Goal: Transaction & Acquisition: Obtain resource

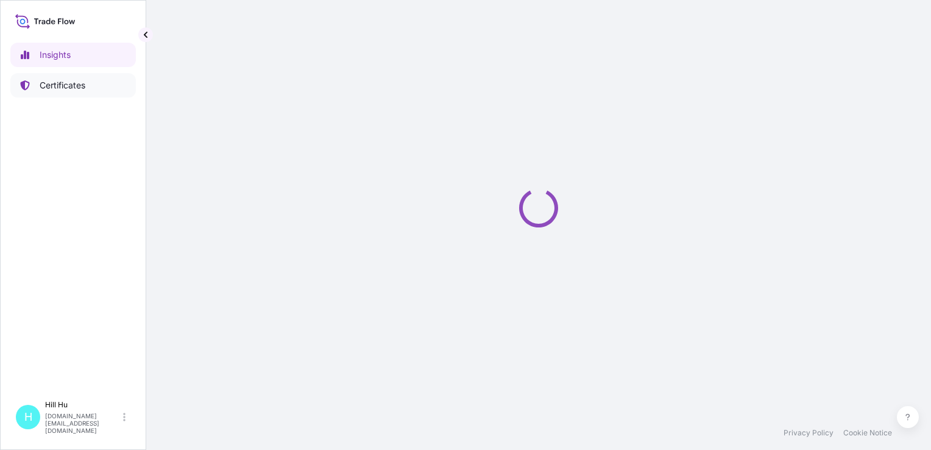
select select "2025"
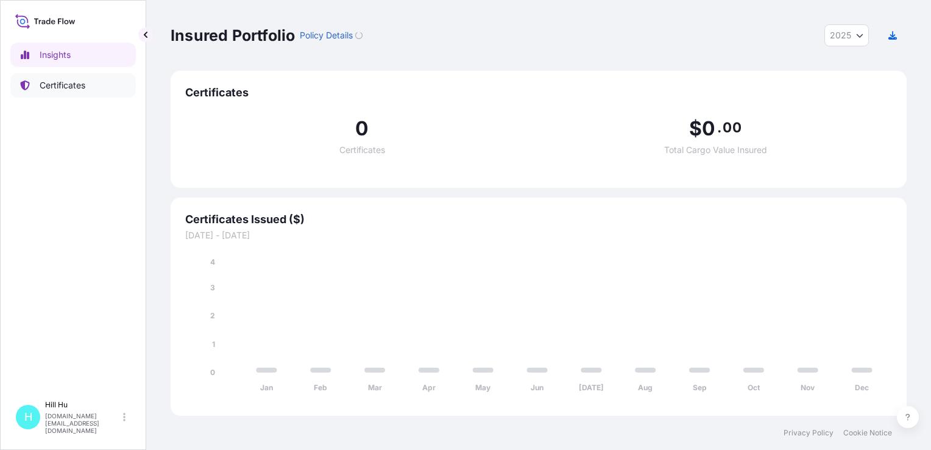
click at [46, 93] on link "Certificates" at bounding box center [73, 85] width 126 height 24
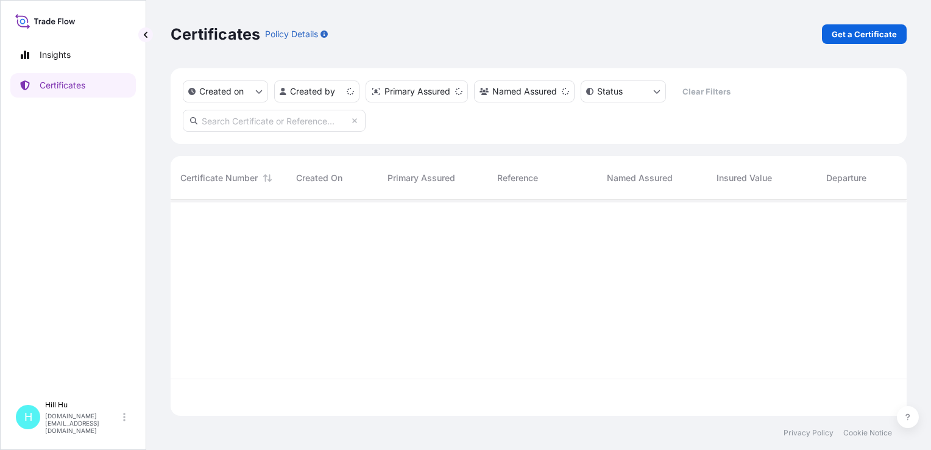
scroll to position [213, 726]
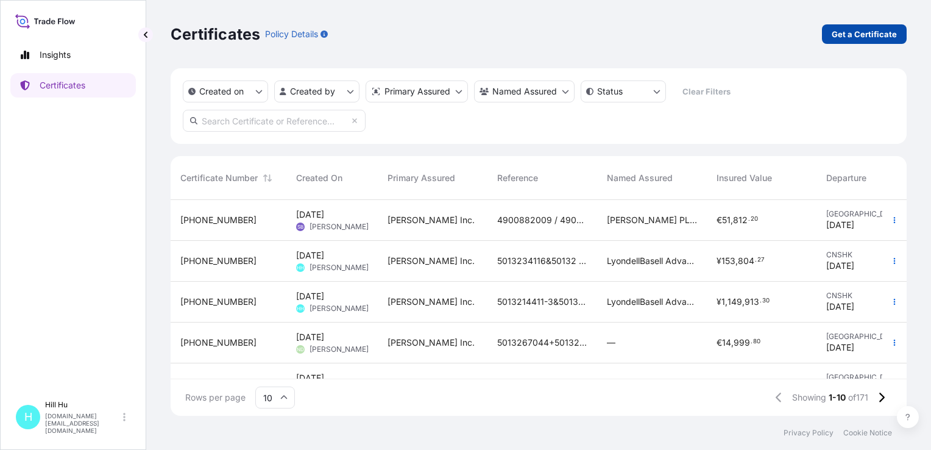
click at [875, 35] on p "Get a Certificate" at bounding box center [864, 34] width 65 height 12
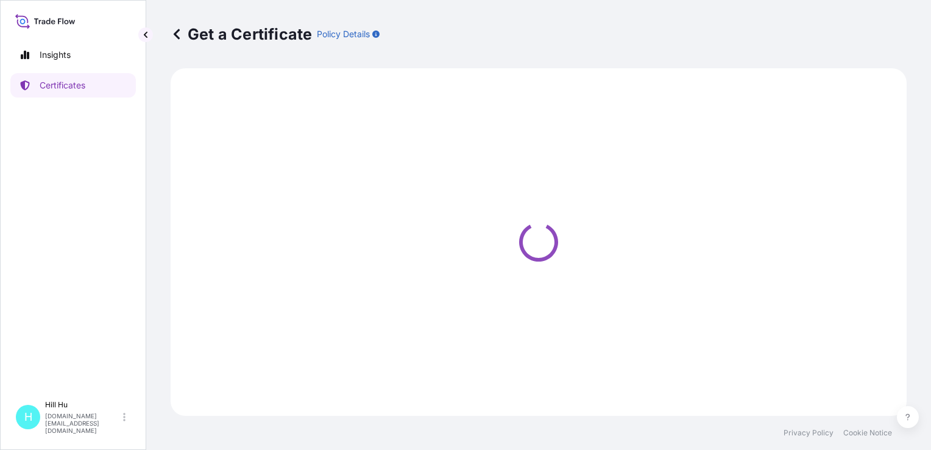
select select "Sea"
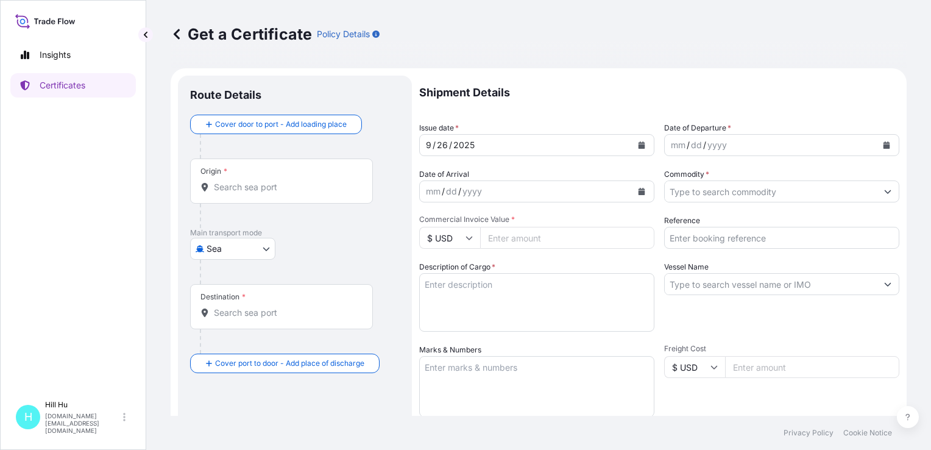
click at [696, 237] on input "Reference" at bounding box center [781, 238] width 235 height 22
paste input "5013164991&5013162273"
type input "5013164991&5013162273"
click at [476, 299] on textarea "Description of Cargo *" at bounding box center [536, 302] width 235 height 58
paste textarea "SCHULAMID B 66 GF 30 NT Black, BG25PL"
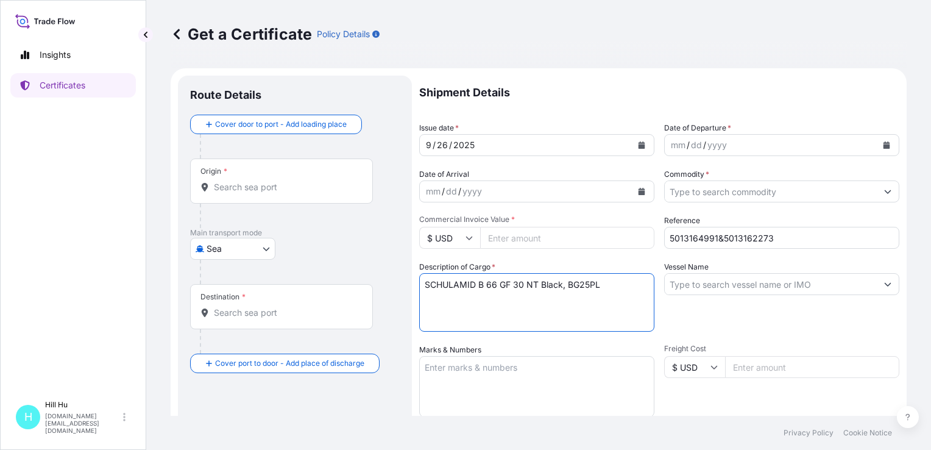
paste textarea "SCHULAMID 6 MV 14 FR 4 K1681 BLK 968076"
click at [617, 292] on textarea "SCHULAMID B 66 GF 30 NT Black, BG25PL SCHULAMID 6 MV 14 FR 4 K1681 BLK 968076" at bounding box center [536, 302] width 235 height 58
click at [461, 316] on textarea "SCHULAMID B 66 GF 30 NT Black, BG25PL SCHULAMID 6 MV 14 FR 4 K1681 BLK 968076 N…" at bounding box center [536, 302] width 235 height 58
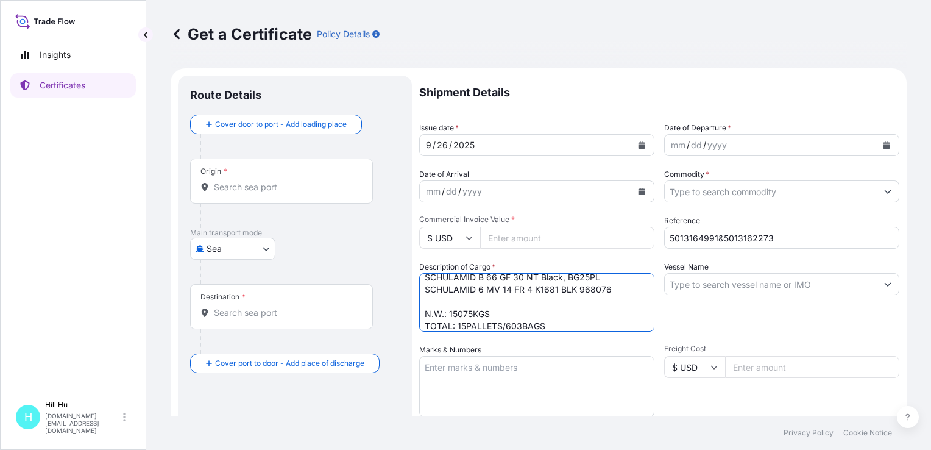
type textarea "SCHULAMID B 66 GF 30 NT Black, BG25PL SCHULAMID 6 MV 14 FR 4 K1681 BLK 968076 N…"
click at [235, 189] on input "Origin *" at bounding box center [286, 187] width 144 height 12
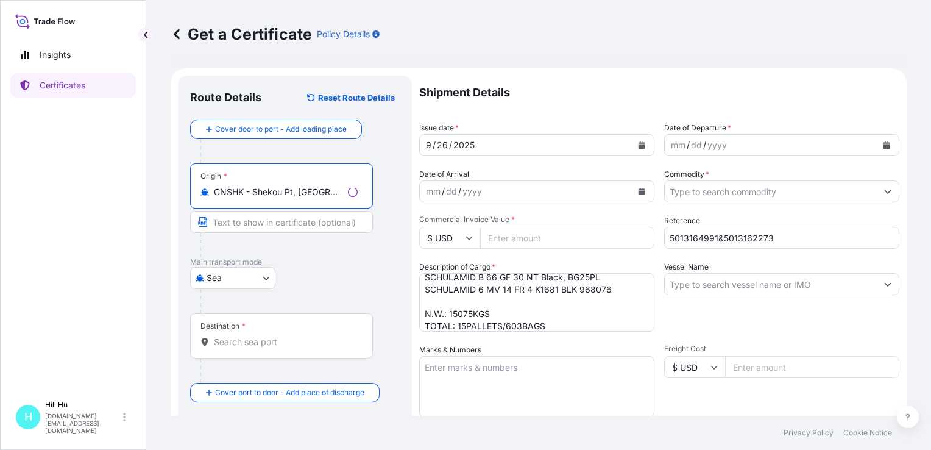
type input "CNSHK - Shekou Pt, [GEOGRAPHIC_DATA]"
click at [226, 346] on input "Destination *" at bounding box center [286, 342] width 144 height 12
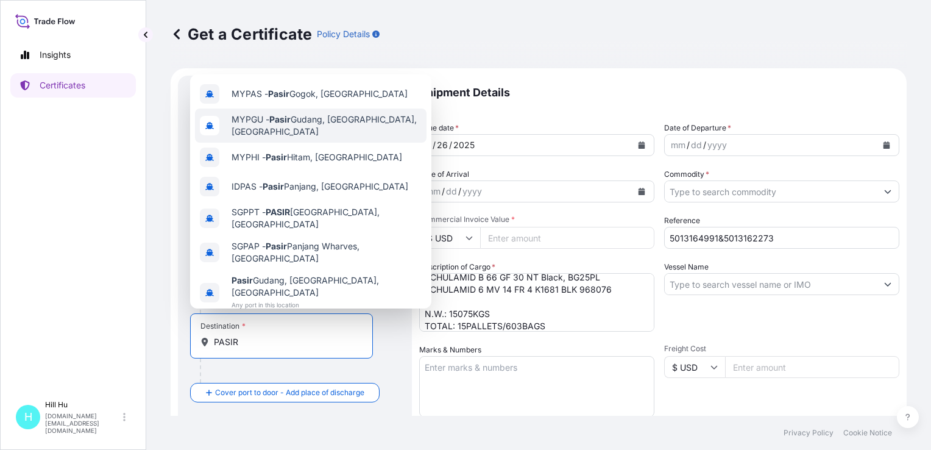
click at [310, 127] on span "MYPGU - [GEOGRAPHIC_DATA], [GEOGRAPHIC_DATA], [GEOGRAPHIC_DATA]" at bounding box center [327, 125] width 190 height 24
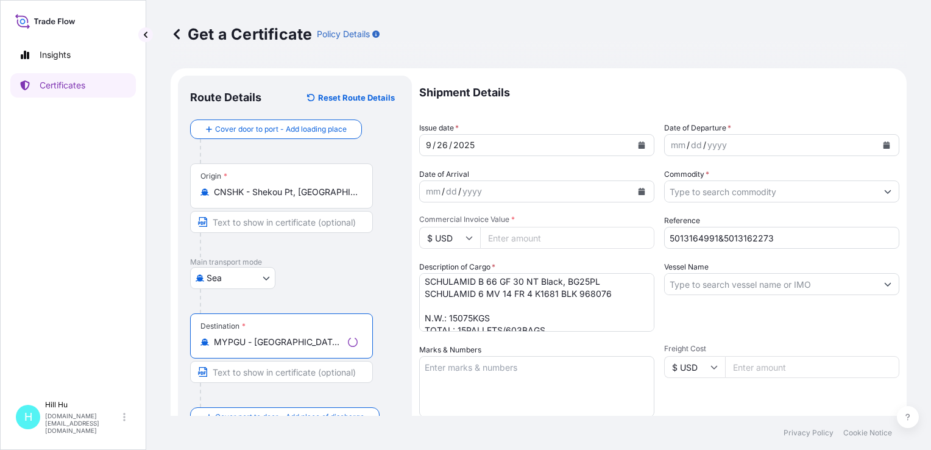
scroll to position [0, 0]
type input "MYPGU - [GEOGRAPHIC_DATA], [GEOGRAPHIC_DATA], [GEOGRAPHIC_DATA]"
click at [458, 372] on textarea "Marks & Numbers" at bounding box center [536, 386] width 235 height 61
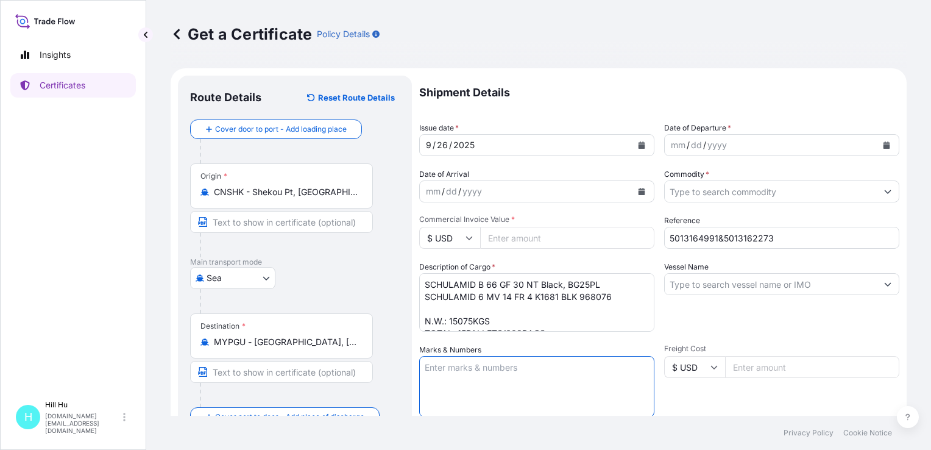
click at [449, 369] on textarea "Marks & Numbers" at bounding box center [536, 386] width 235 height 61
paste textarea "LYONDELLBASELL"
type textarea "LYONDELLBASELL"
click at [694, 145] on div "dd" at bounding box center [696, 145] width 13 height 15
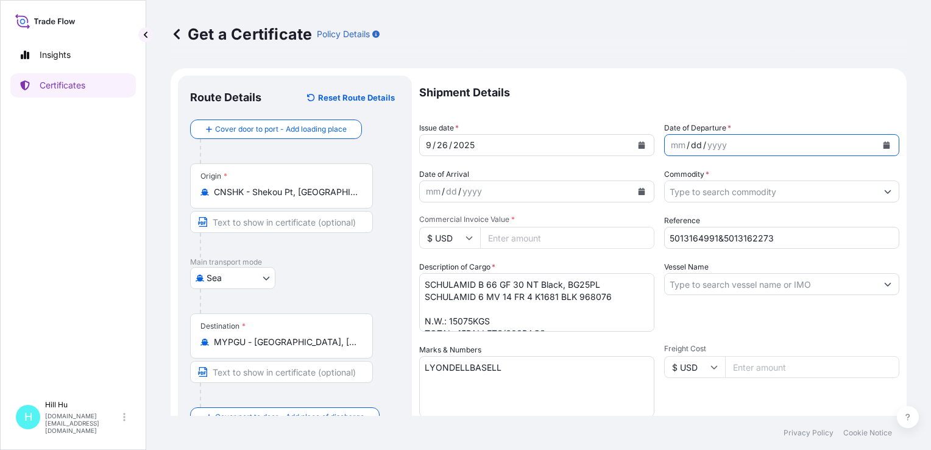
click at [883, 141] on icon "Calendar" at bounding box center [886, 144] width 7 height 7
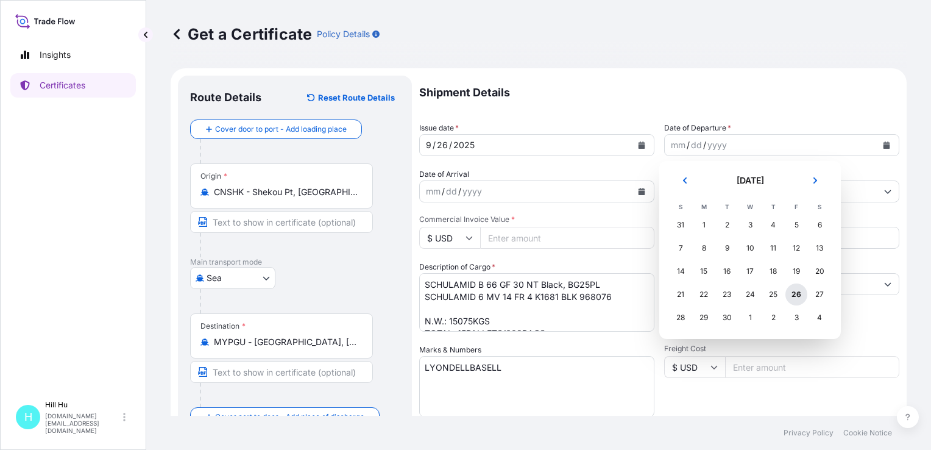
click at [792, 294] on div "26" at bounding box center [796, 294] width 22 height 22
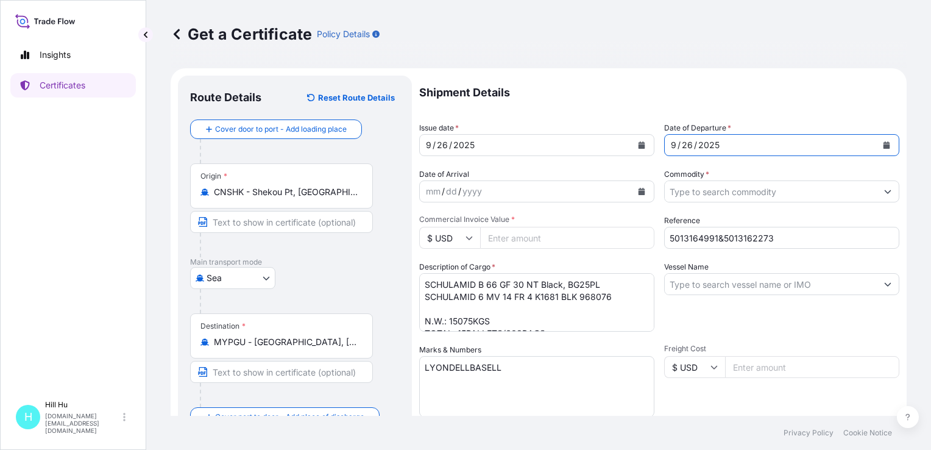
click at [724, 190] on input "Commodity *" at bounding box center [771, 191] width 212 height 22
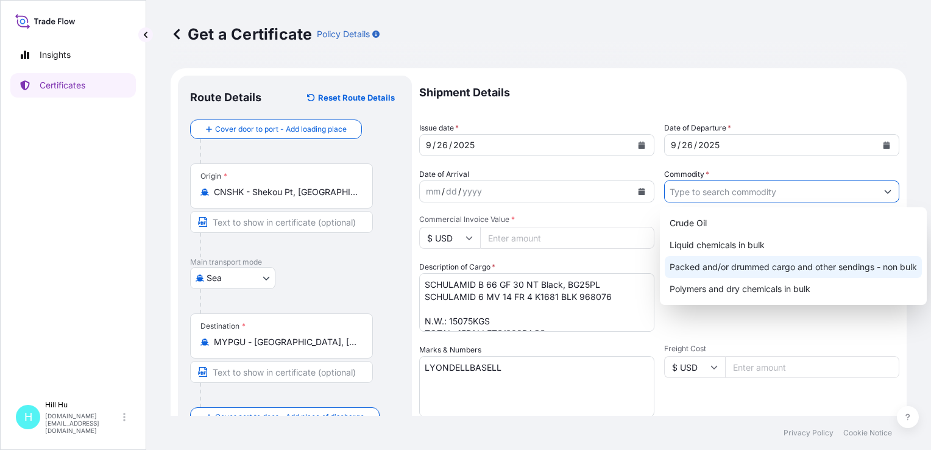
click at [777, 265] on div "Packed and/or drummed cargo and other sendings - non bulk" at bounding box center [793, 267] width 257 height 22
type input "Packed and/or drummed cargo and other sendings - non bulk"
click at [721, 269] on div "Packed and/or drummed cargo and other sendings - non bulk" at bounding box center [793, 267] width 257 height 22
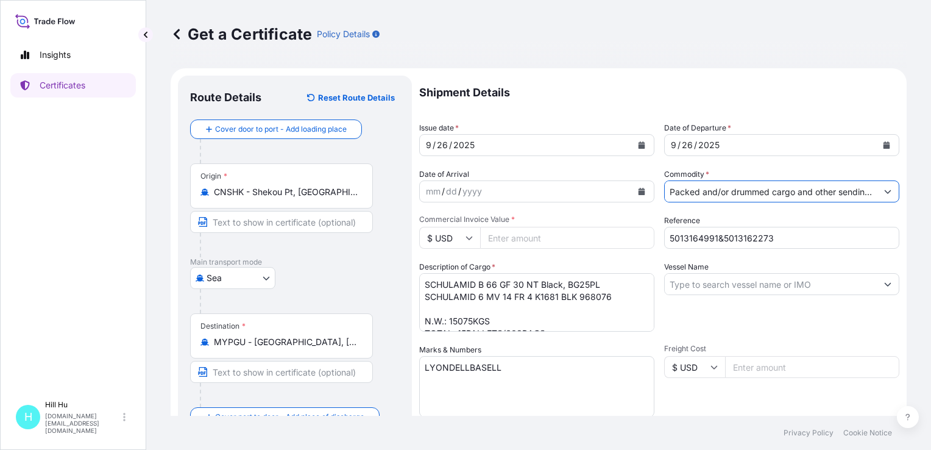
click at [711, 282] on input "Vessel Name" at bounding box center [771, 284] width 212 height 22
paste input "INTERASIA ENHANCE"
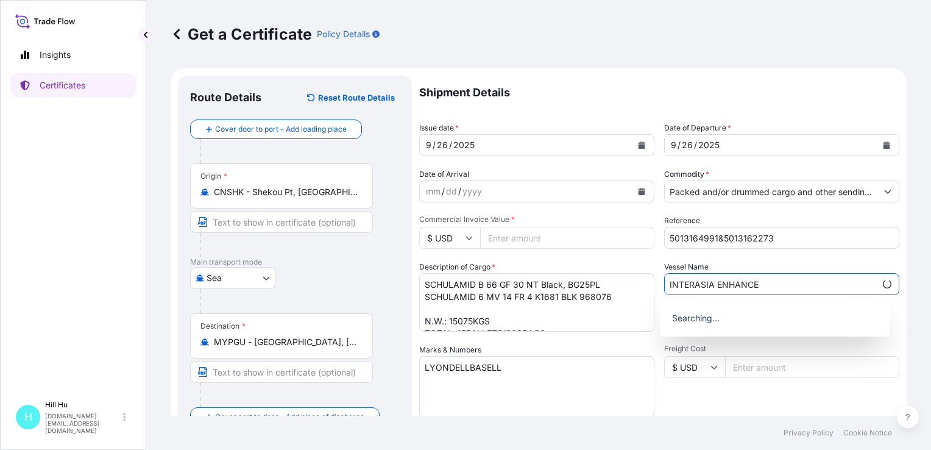
type input "INTERASIA ENHANCE"
click at [912, 303] on div "Get a Certificate Policy Details Route Details Reset Route Details Cover door t…" at bounding box center [538, 208] width 785 height 416
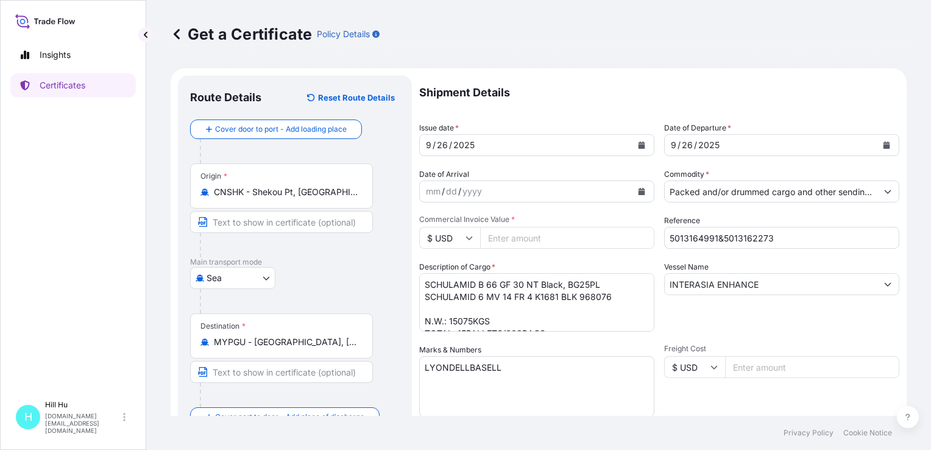
click at [476, 240] on input "$ USD" at bounding box center [449, 238] width 61 height 22
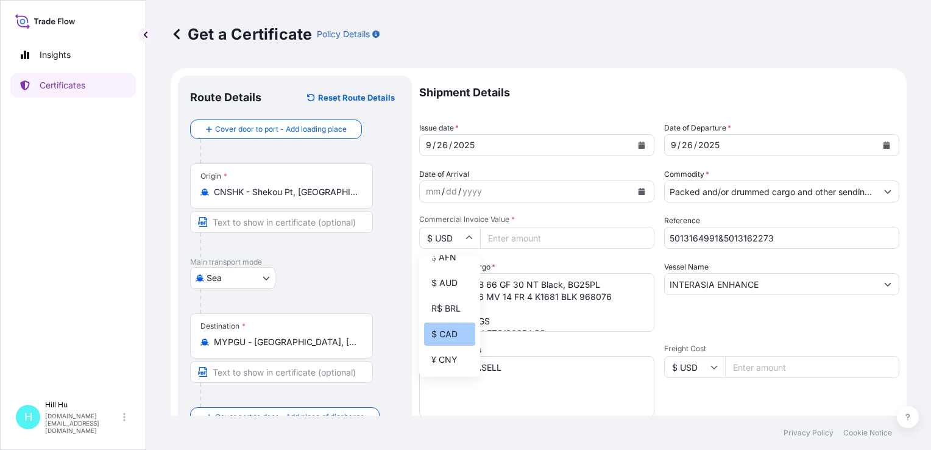
scroll to position [183, 0]
click at [445, 279] on div "¥ CNY" at bounding box center [449, 267] width 51 height 23
type input "¥ CNY"
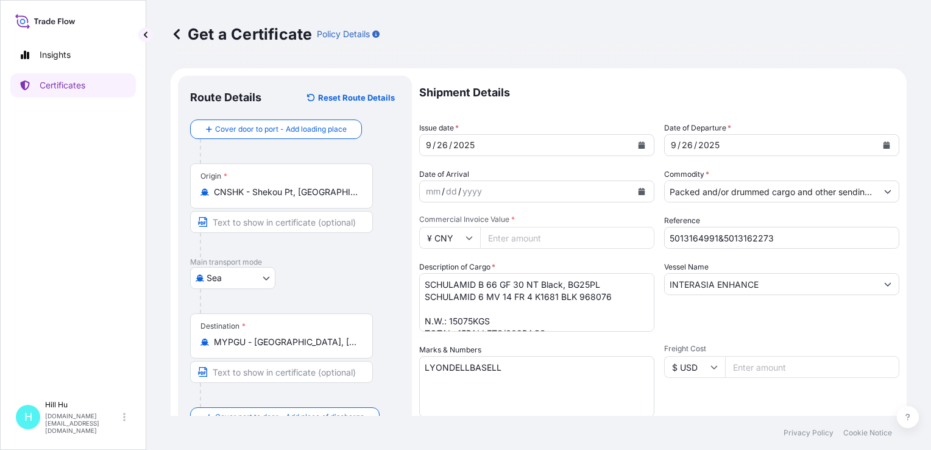
click at [490, 239] on input "Commercial Invoice Value *" at bounding box center [567, 238] width 174 height 22
paste input "338131.30"
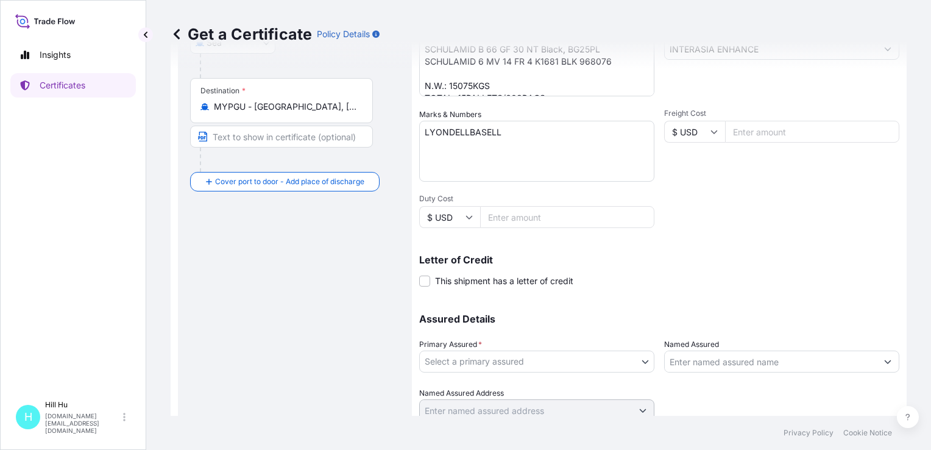
scroll to position [281, 0]
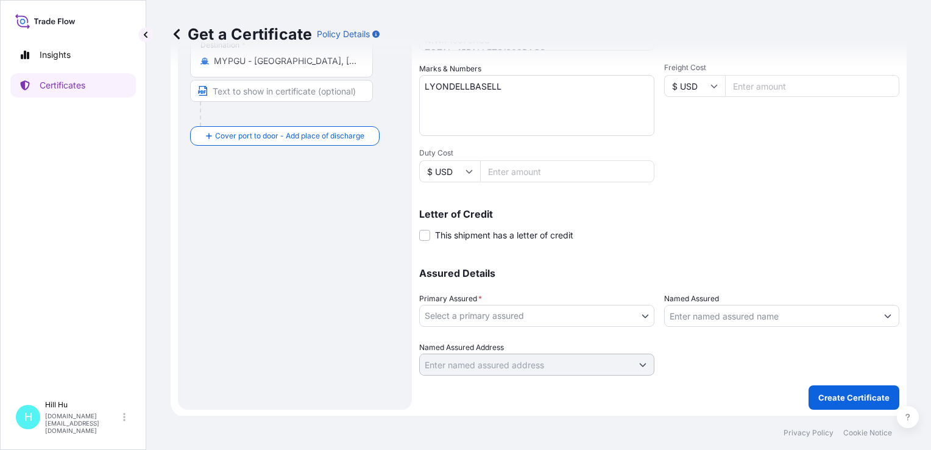
type input "338131.30"
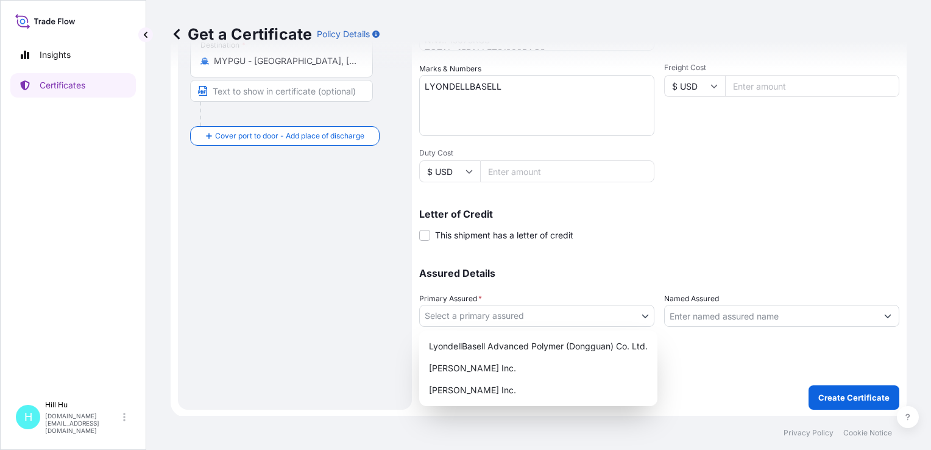
click at [522, 316] on body "Insights Certificates [GEOGRAPHIC_DATA][DOMAIN_NAME][EMAIL_ADDRESS][DOMAIN_NAME…" at bounding box center [465, 225] width 931 height 450
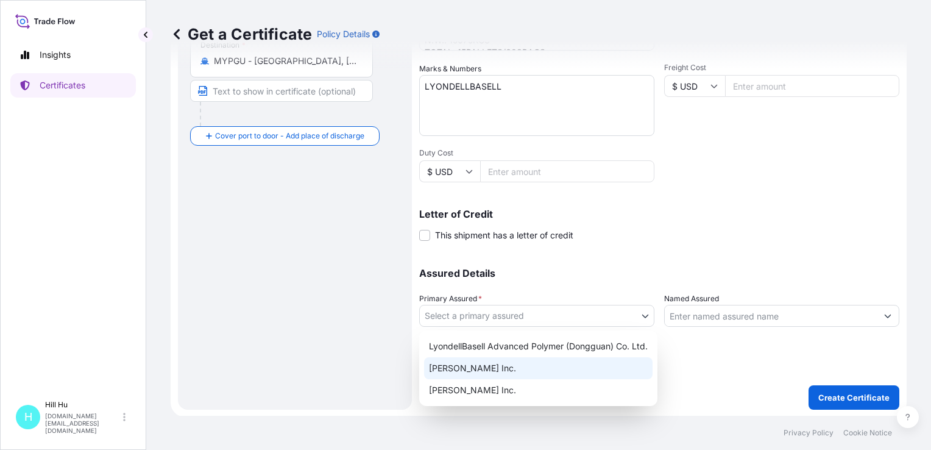
click at [484, 367] on div "[PERSON_NAME] Inc." at bounding box center [538, 368] width 228 height 22
select select "32057"
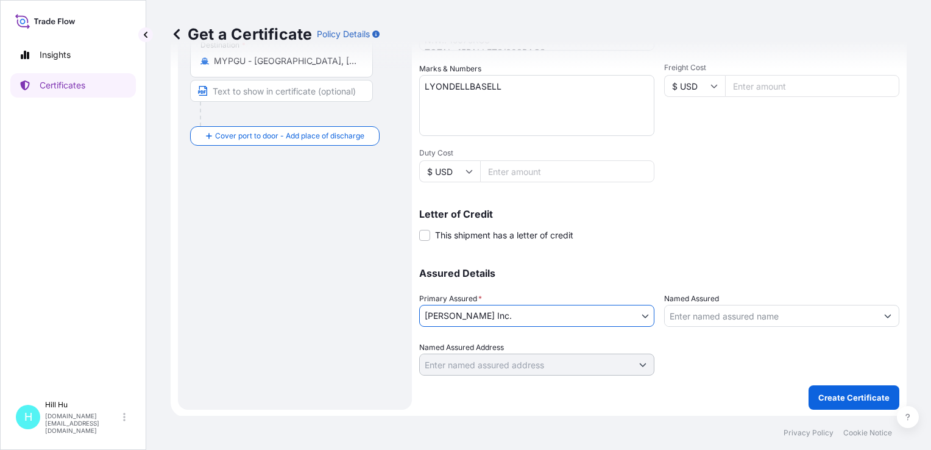
click at [756, 316] on input "Named Assured" at bounding box center [771, 316] width 212 height 22
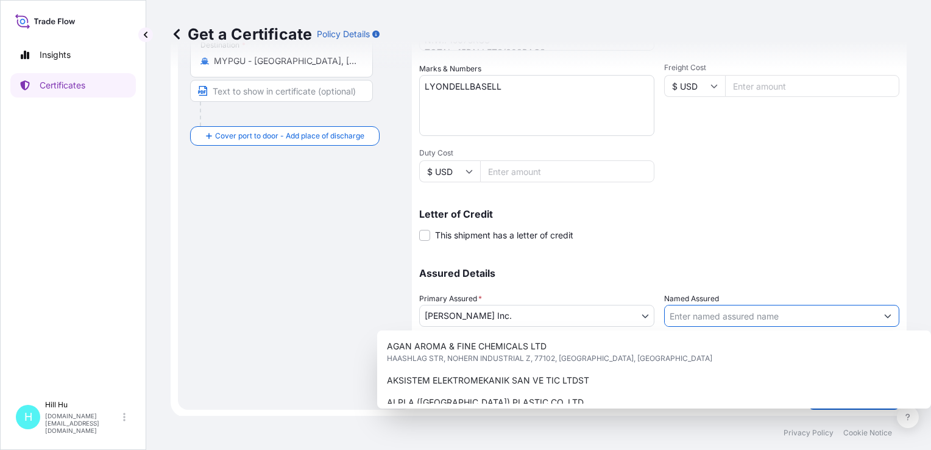
click at [756, 313] on input "Named Assured" at bounding box center [771, 316] width 212 height 22
paste input "LyondellBasell Advanced Polymer (Dongguan) Co. Ltd."
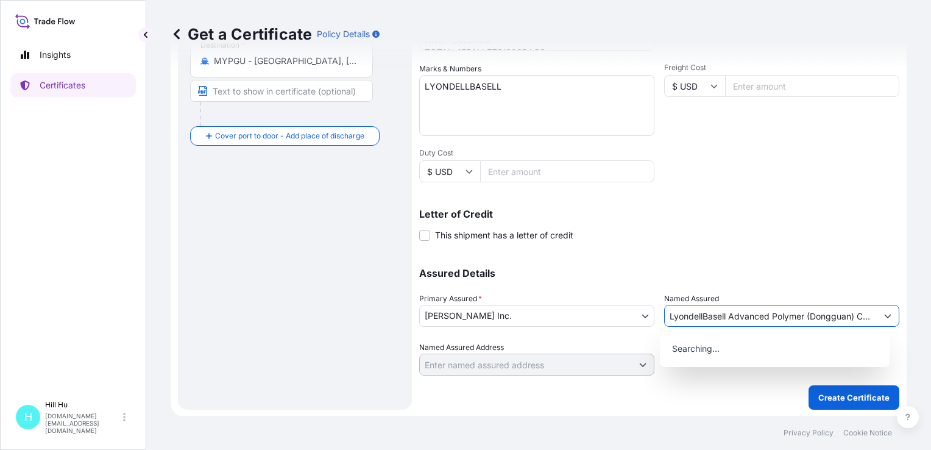
scroll to position [0, 22]
type input "LyondellBasell Advanced Polymer (Dongguan) Co. Ltd."
click at [746, 243] on div "Shipment Details Issue date * [DATE] Date of Departure * [DATE] Date of Arrival…" at bounding box center [659, 85] width 480 height 581
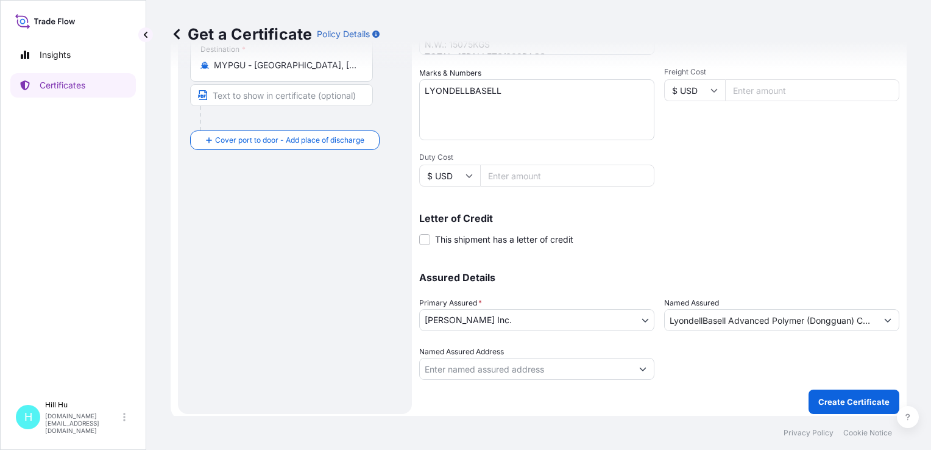
scroll to position [281, 0]
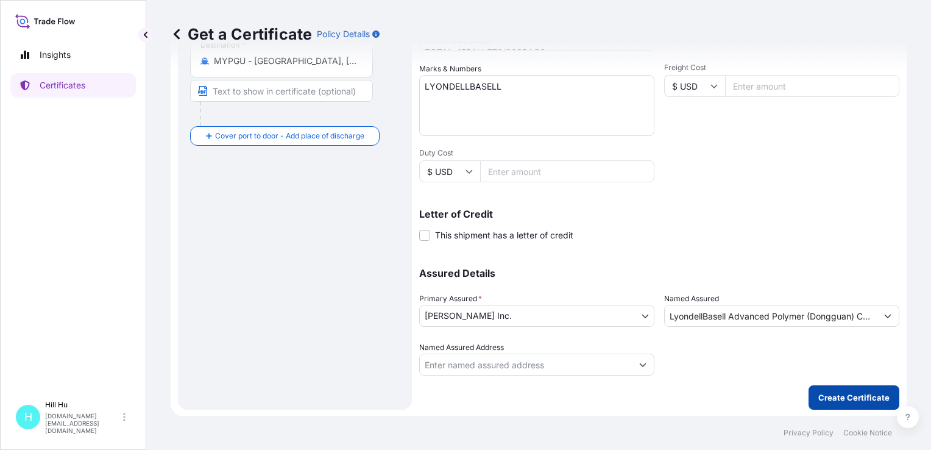
click at [859, 394] on p "Create Certificate" at bounding box center [853, 397] width 71 height 12
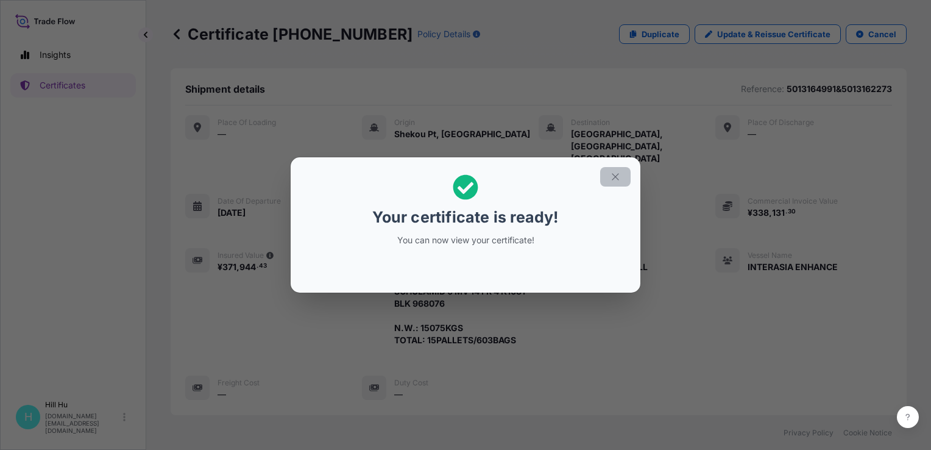
click at [623, 174] on button "button" at bounding box center [615, 176] width 30 height 19
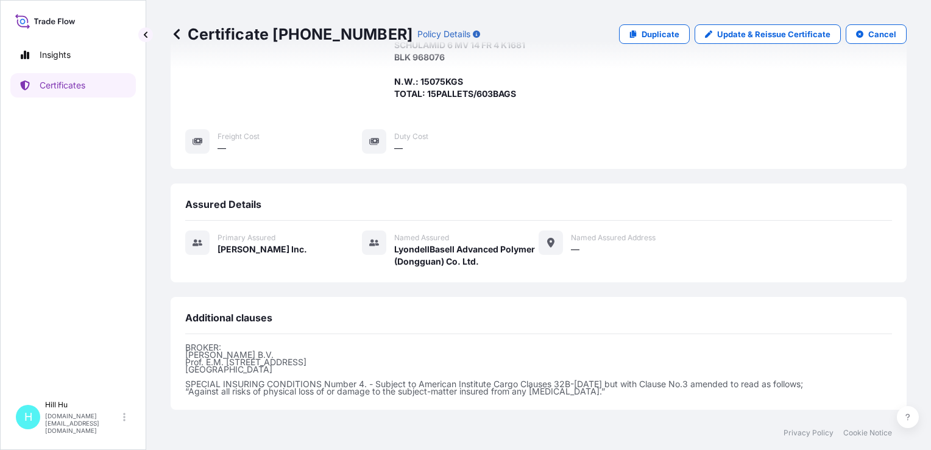
scroll to position [340, 0]
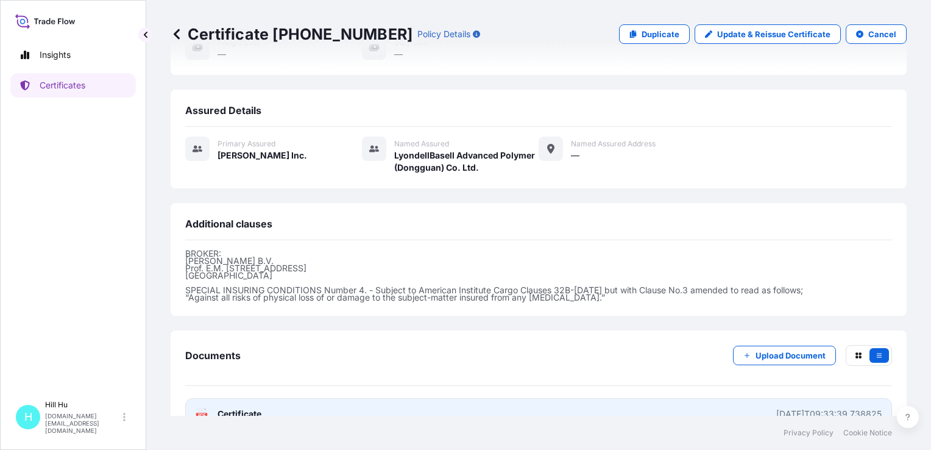
click at [246, 408] on span "Certificate" at bounding box center [240, 414] width 44 height 12
click at [232, 408] on span "Certificate" at bounding box center [240, 414] width 44 height 12
